Goal: Browse casually

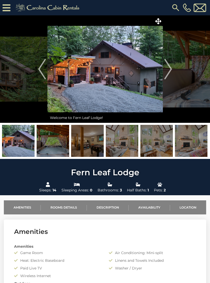
click at [170, 69] on img "Next" at bounding box center [168, 69] width 8 height 20
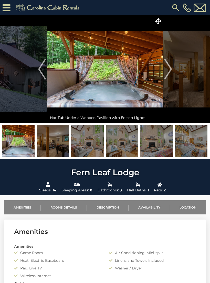
click at [170, 69] on img "Next" at bounding box center [168, 69] width 8 height 20
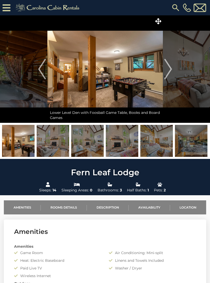
click at [172, 69] on button "Next" at bounding box center [168, 68] width 10 height 107
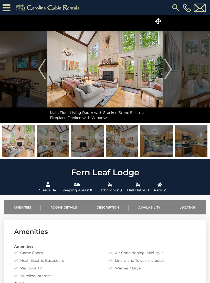
click at [172, 69] on button "Next" at bounding box center [168, 68] width 10 height 107
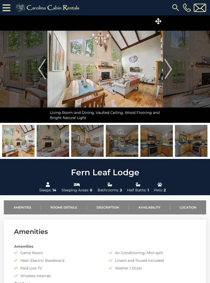
click at [172, 69] on img "Next" at bounding box center [168, 69] width 8 height 20
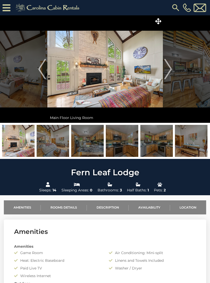
click at [173, 70] on button "Next" at bounding box center [168, 68] width 10 height 107
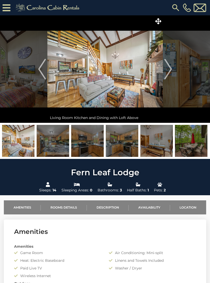
click at [171, 70] on img "Next" at bounding box center [168, 69] width 8 height 20
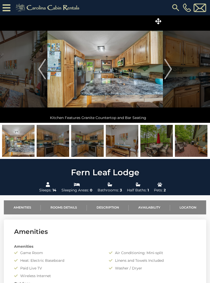
click at [170, 69] on img "Next" at bounding box center [168, 69] width 8 height 20
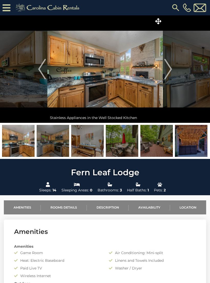
click at [171, 69] on img "Next" at bounding box center [168, 69] width 8 height 20
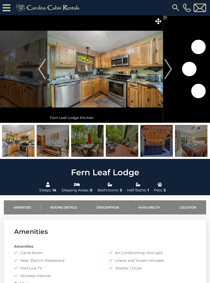
click at [169, 68] on img "Next" at bounding box center [168, 69] width 8 height 20
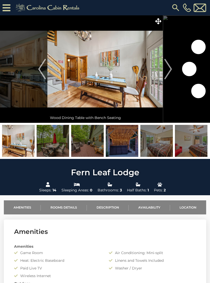
click at [170, 68] on img "Next" at bounding box center [168, 69] width 8 height 20
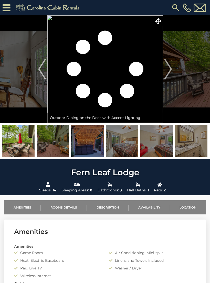
click at [170, 69] on img "Next" at bounding box center [168, 69] width 8 height 20
